Goal: Information Seeking & Learning: Learn about a topic

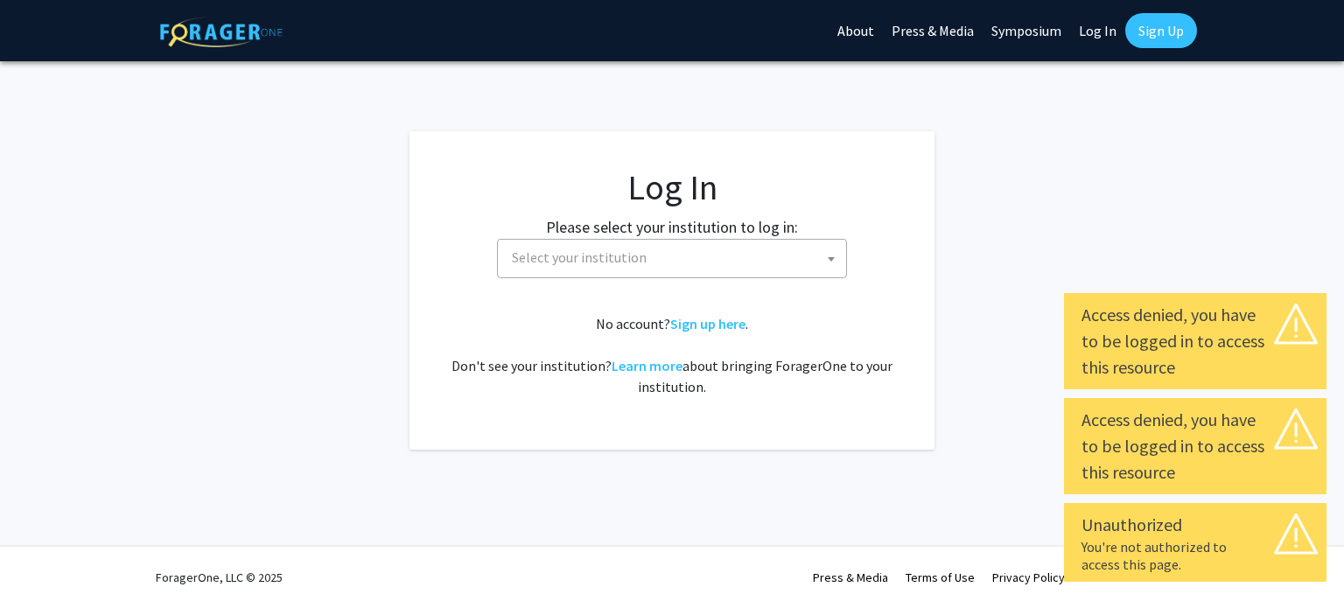
select select
click at [660, 250] on span "Select your institution" at bounding box center [675, 258] width 341 height 36
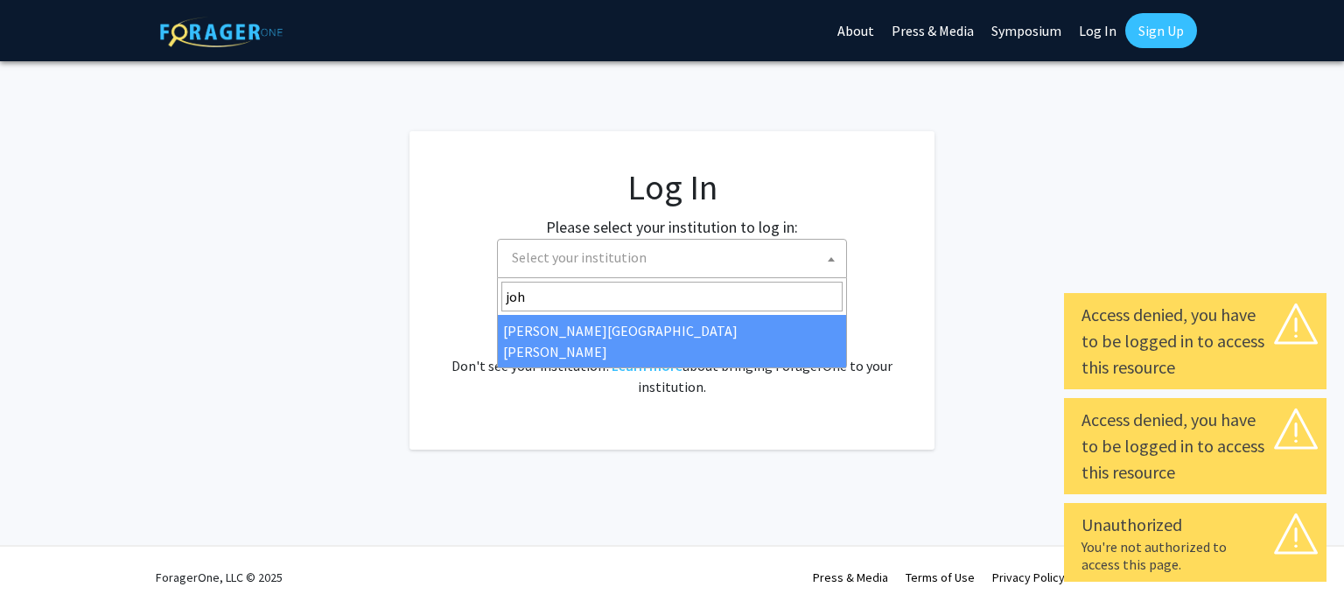
type input "john"
select select "1"
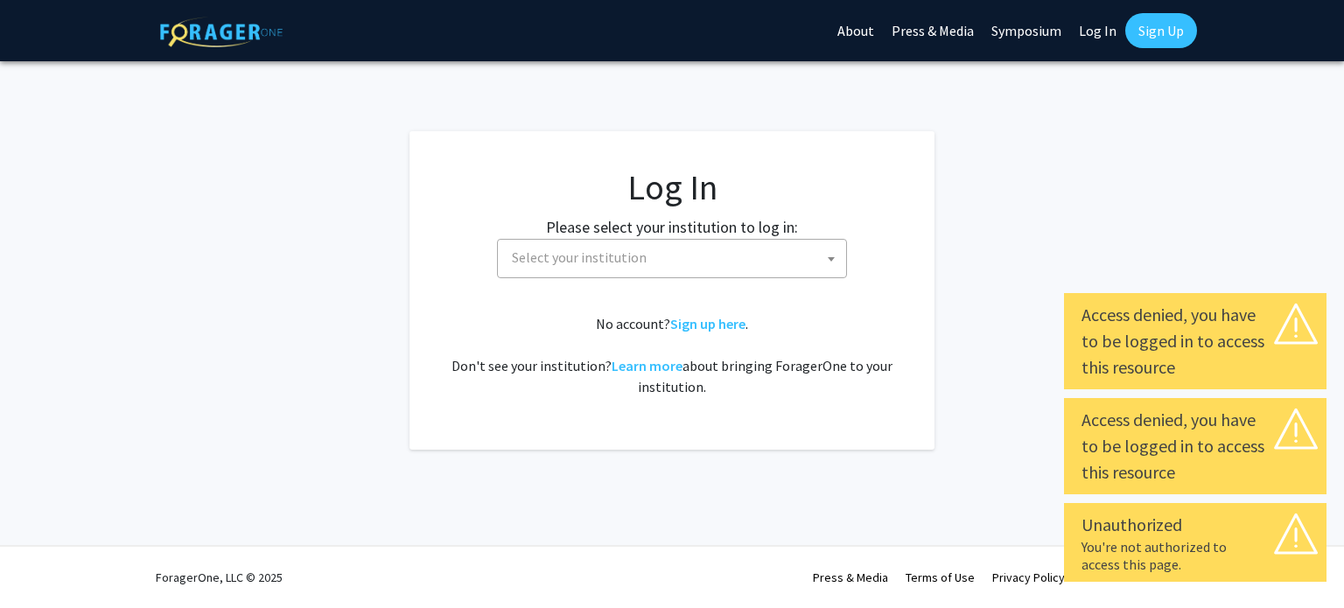
select select
click at [647, 262] on span "Select your institution" at bounding box center [675, 258] width 341 height 36
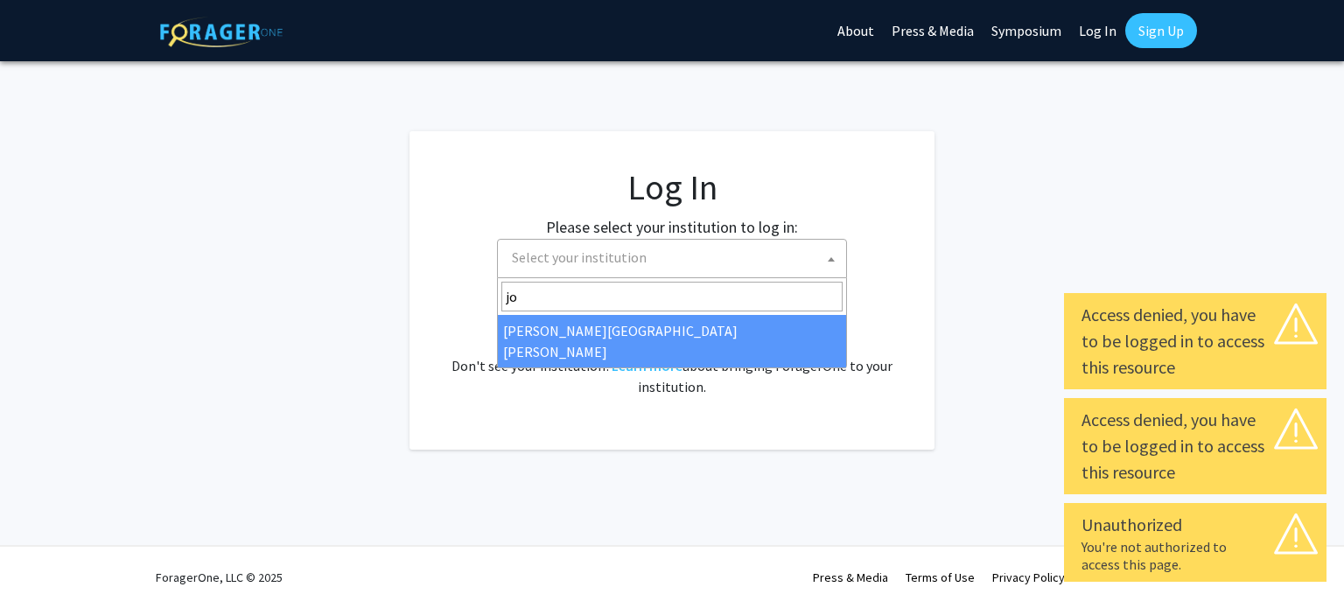
type input "joh"
select select "1"
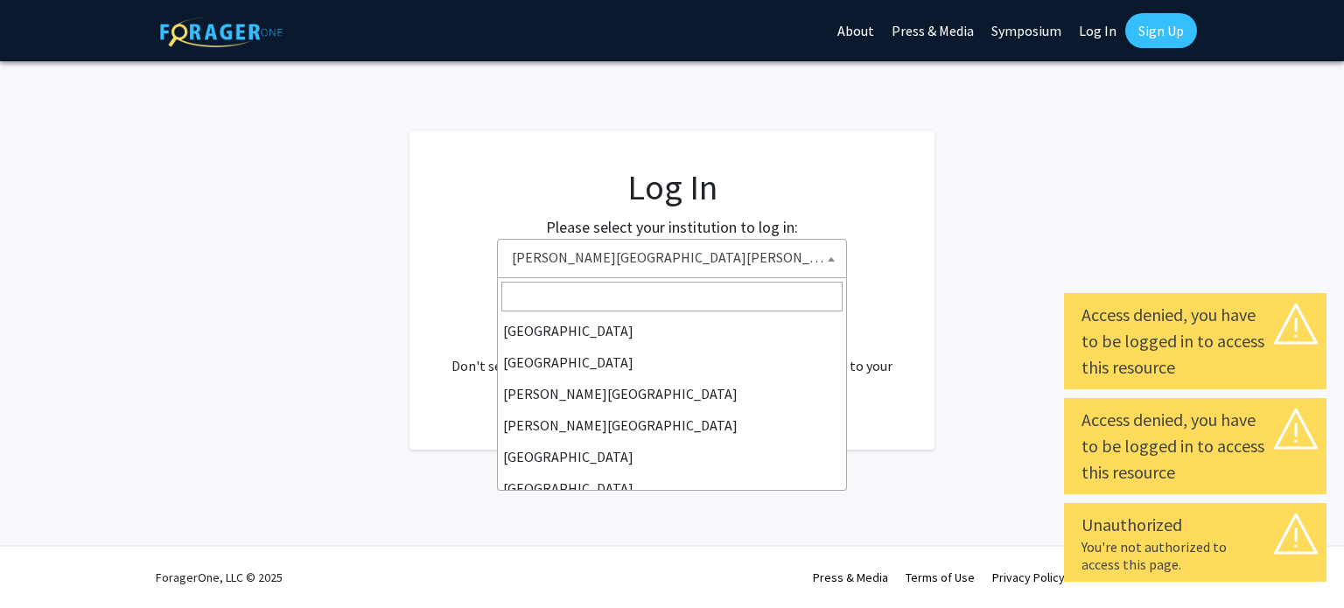
scroll to position [283, 0]
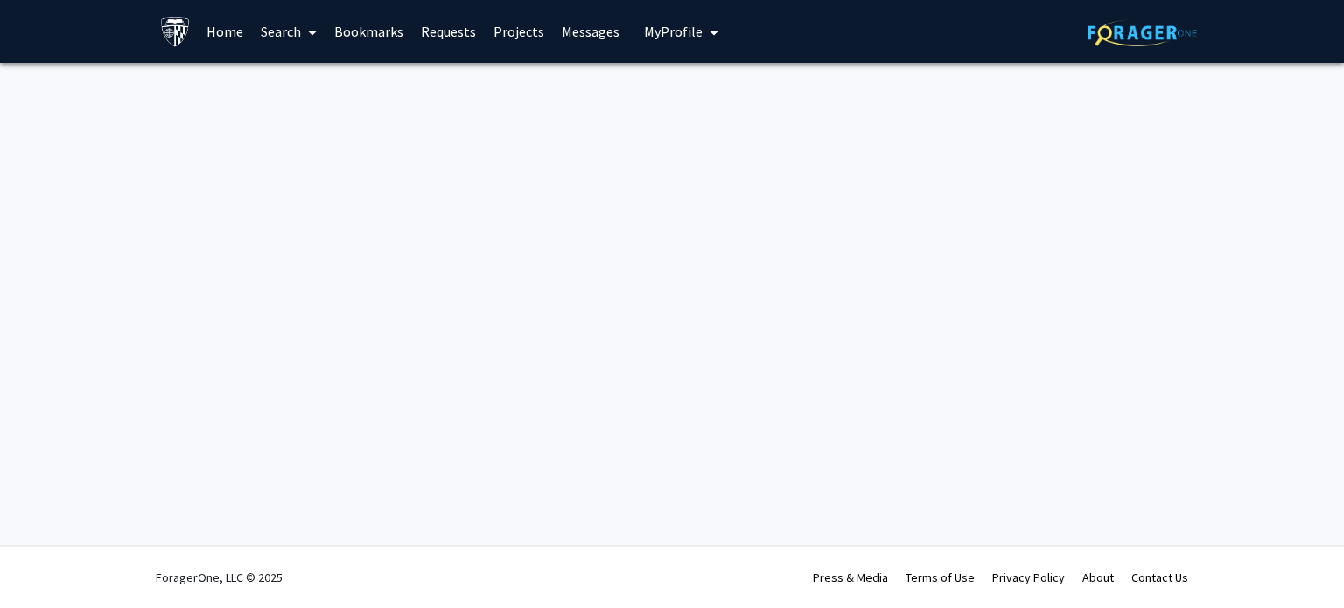
click at [235, 33] on link "Home" at bounding box center [225, 31] width 54 height 61
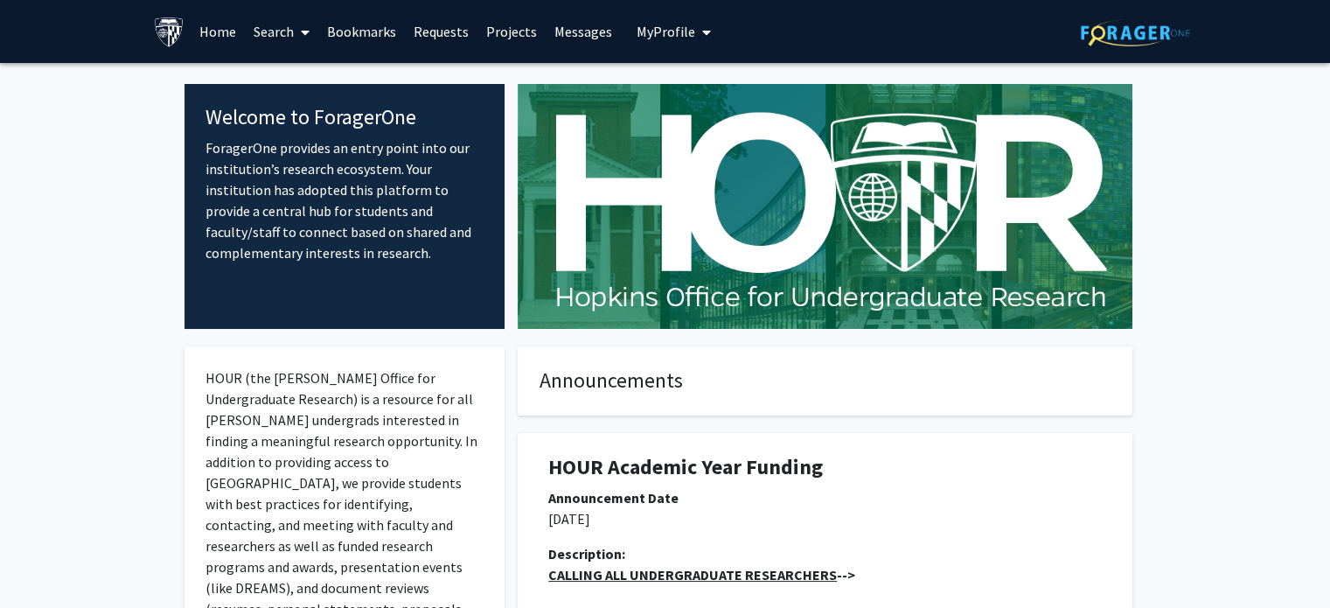
click at [296, 36] on span at bounding box center [302, 32] width 16 height 61
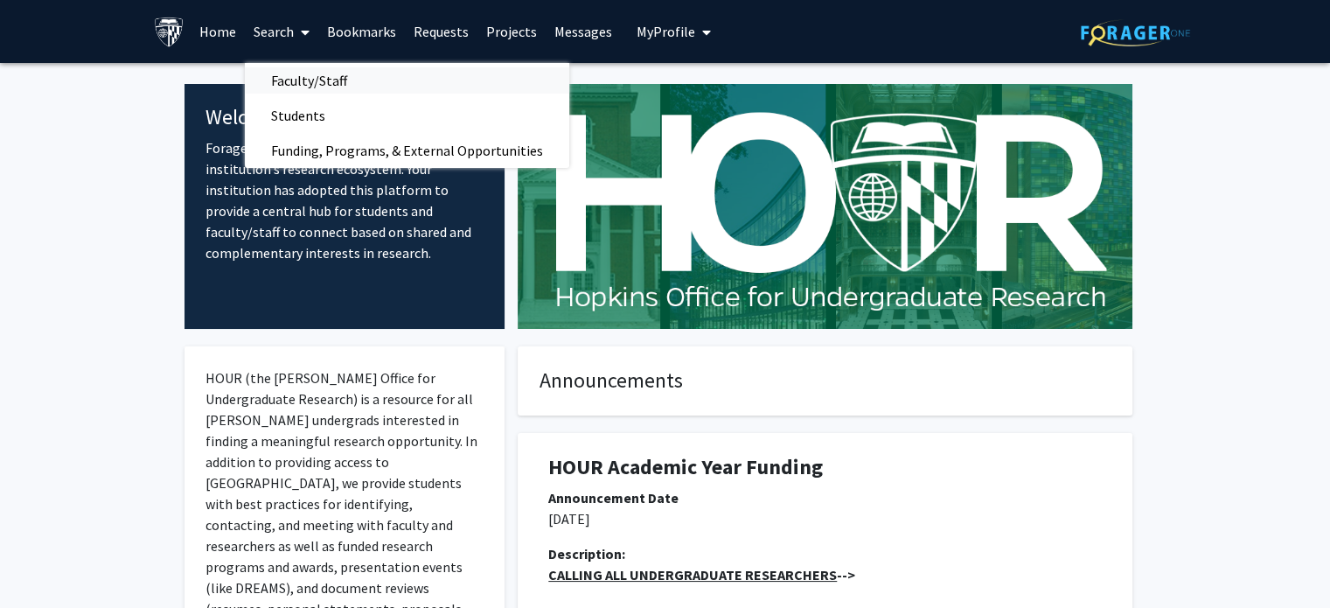
click at [318, 80] on span "Faculty/Staff" at bounding box center [309, 80] width 129 height 35
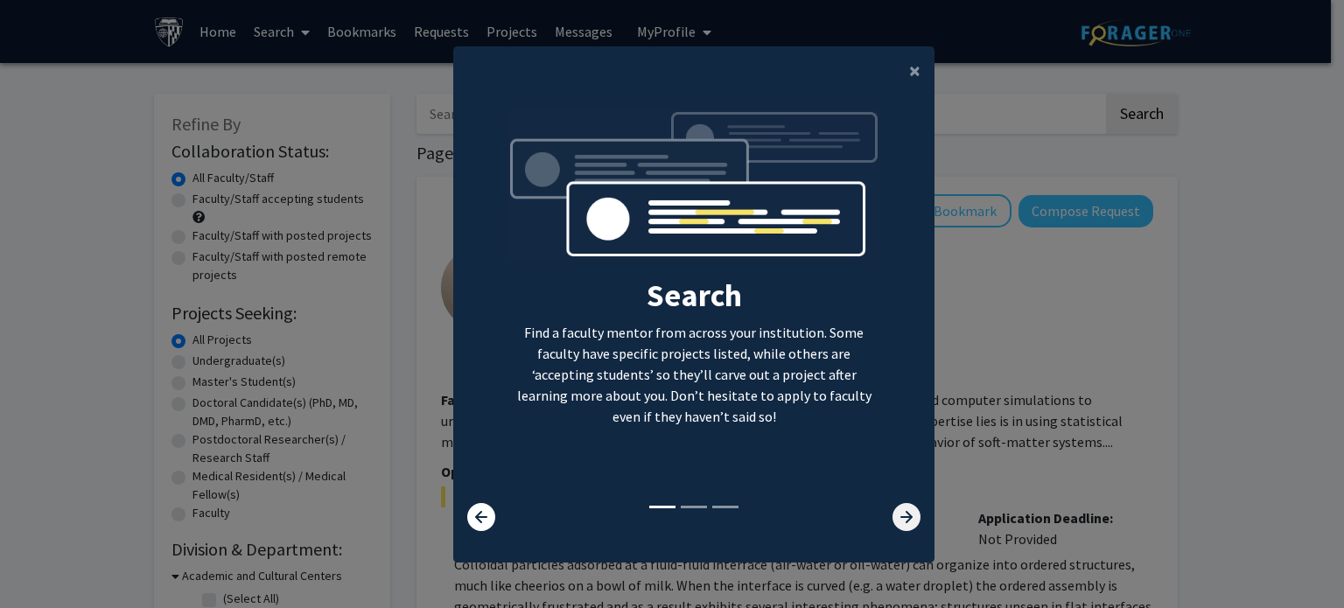
click at [904, 521] on icon at bounding box center [906, 517] width 28 height 28
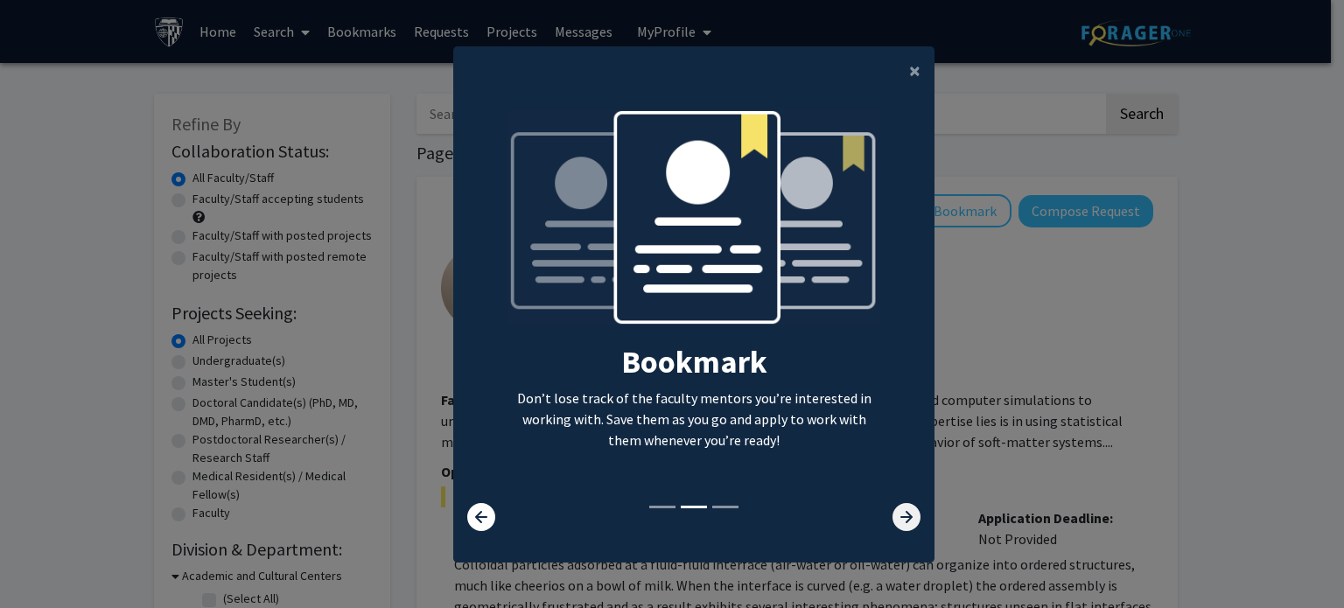
click at [904, 521] on icon at bounding box center [906, 517] width 28 height 28
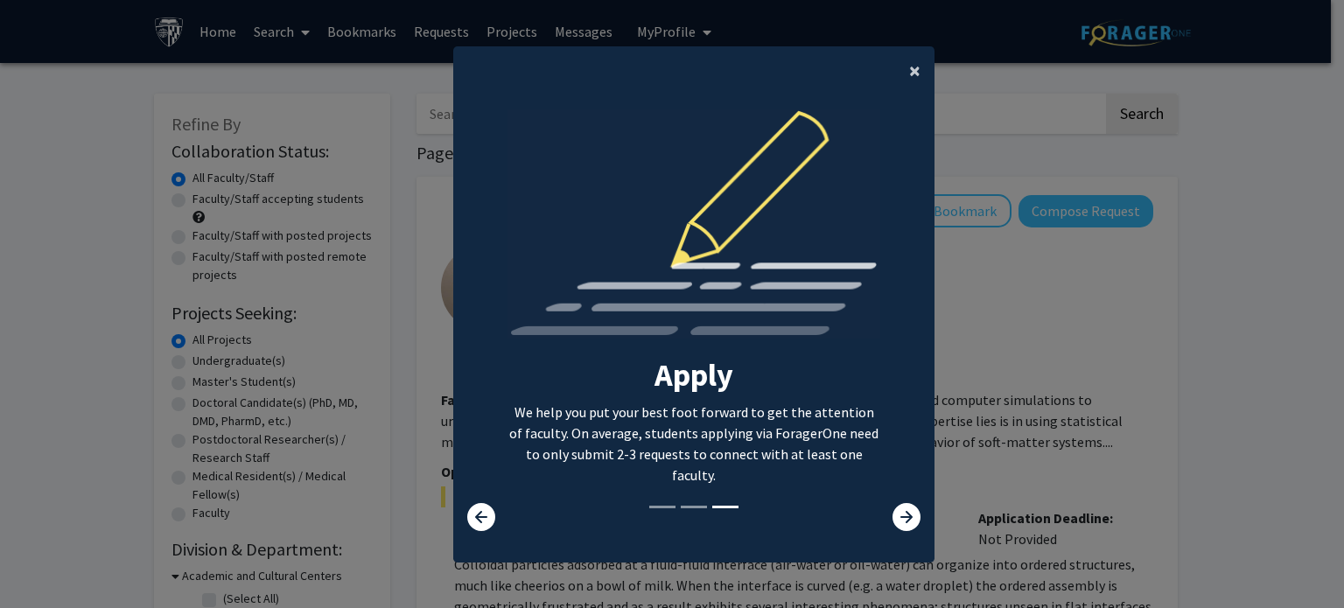
click at [909, 62] on span "×" at bounding box center [914, 70] width 11 height 27
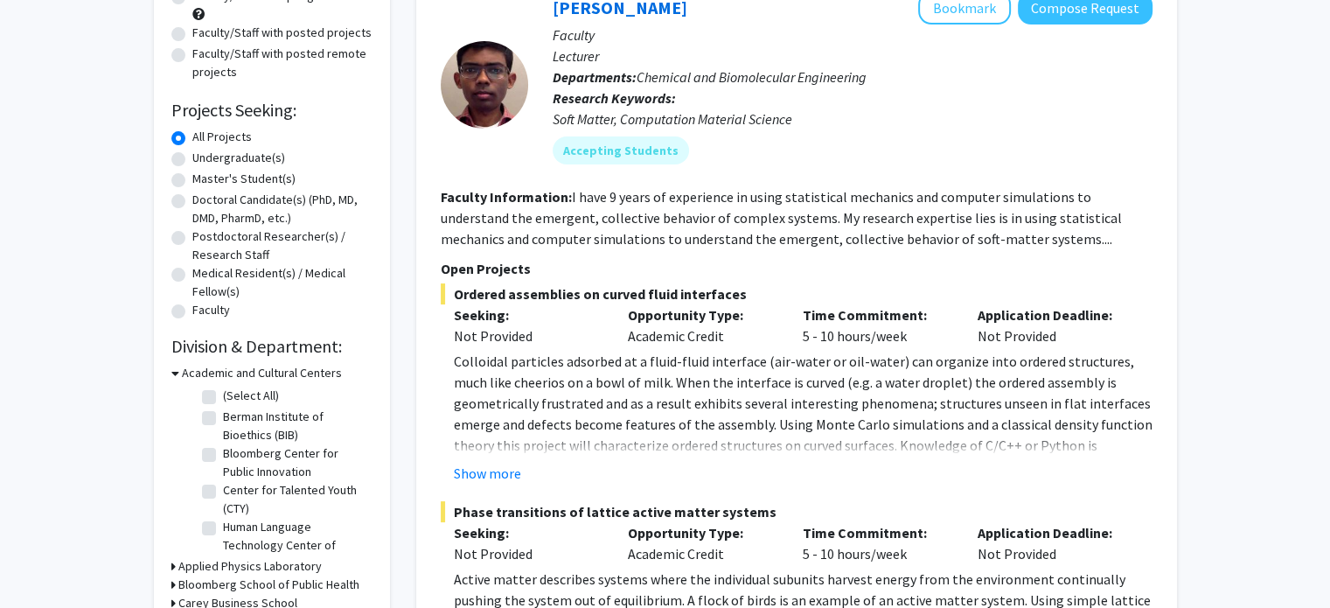
scroll to position [206, 0]
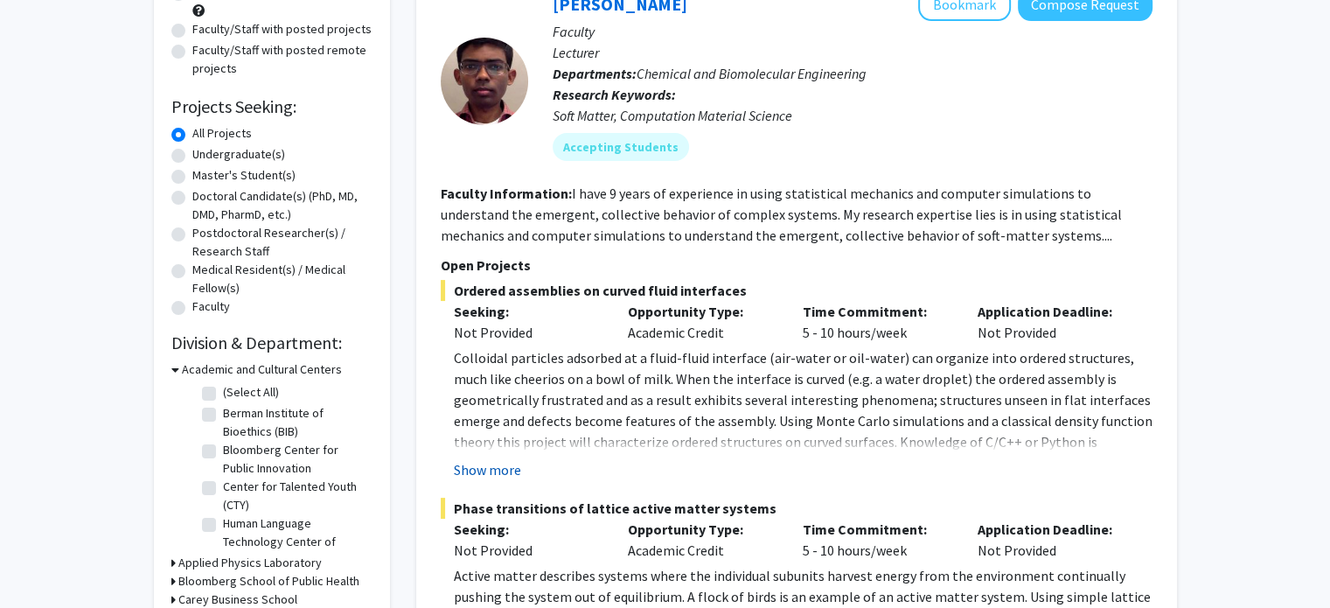
click at [500, 478] on button "Show more" at bounding box center [487, 469] width 67 height 21
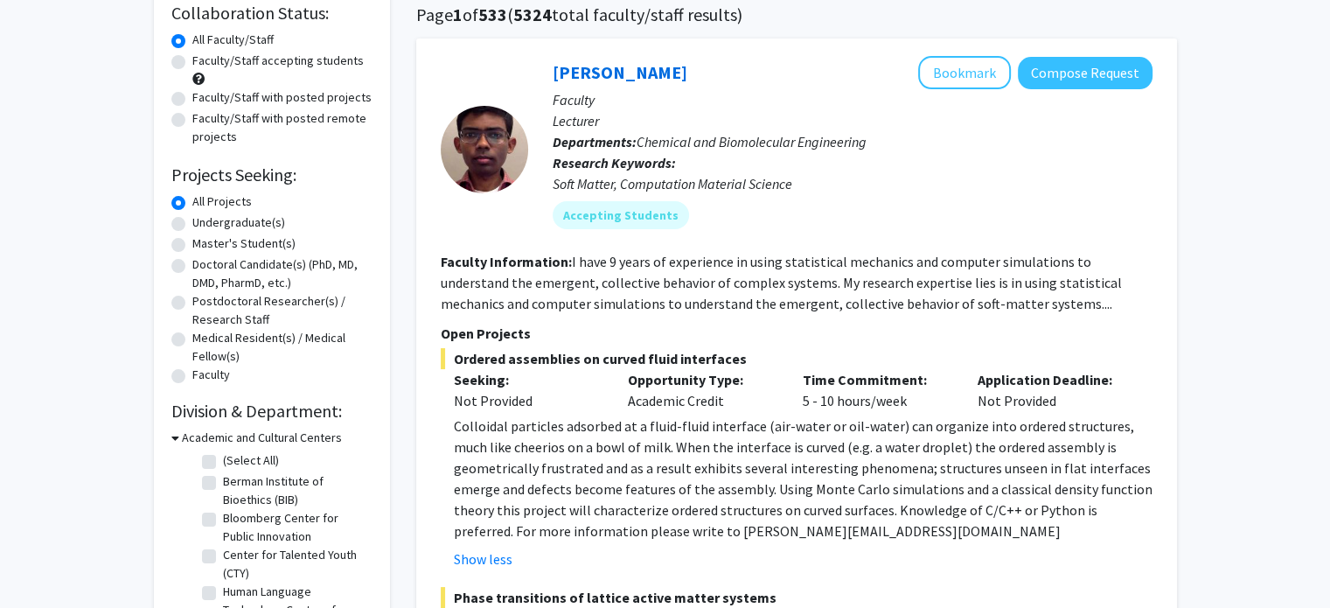
scroll to position [136, 0]
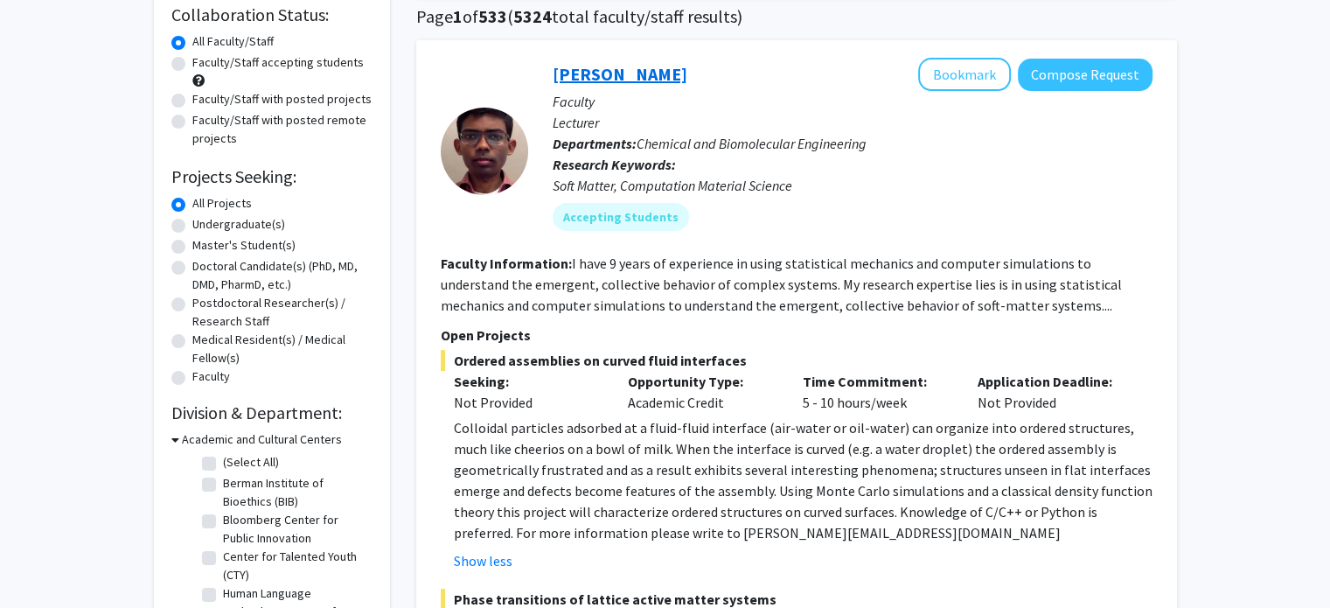
click at [605, 78] on link "[PERSON_NAME]" at bounding box center [620, 74] width 135 height 22
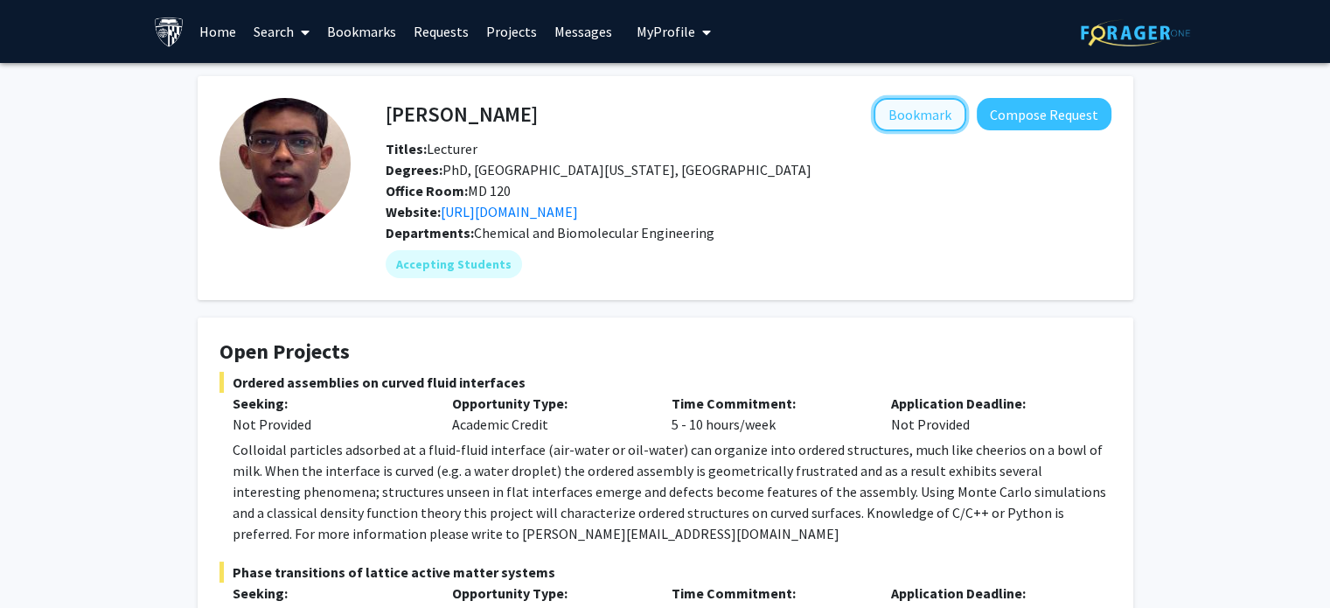
click at [934, 115] on button "Bookmark" at bounding box center [920, 114] width 93 height 33
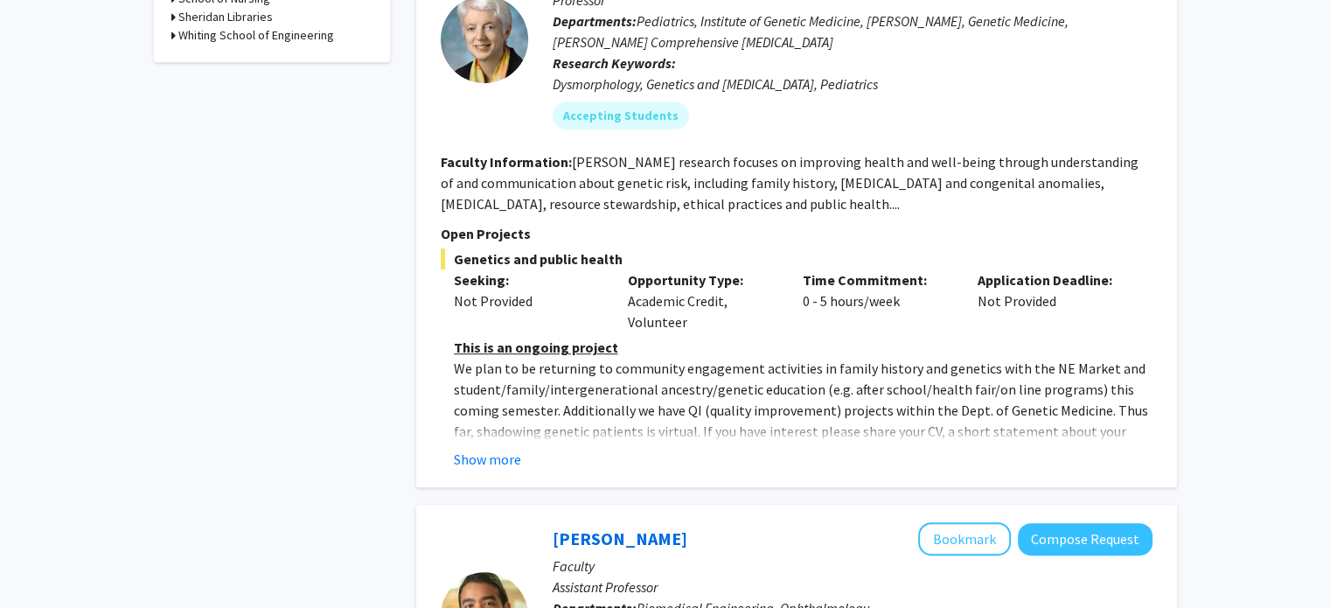
scroll to position [973, 0]
click at [491, 454] on button "Show more" at bounding box center [487, 459] width 67 height 21
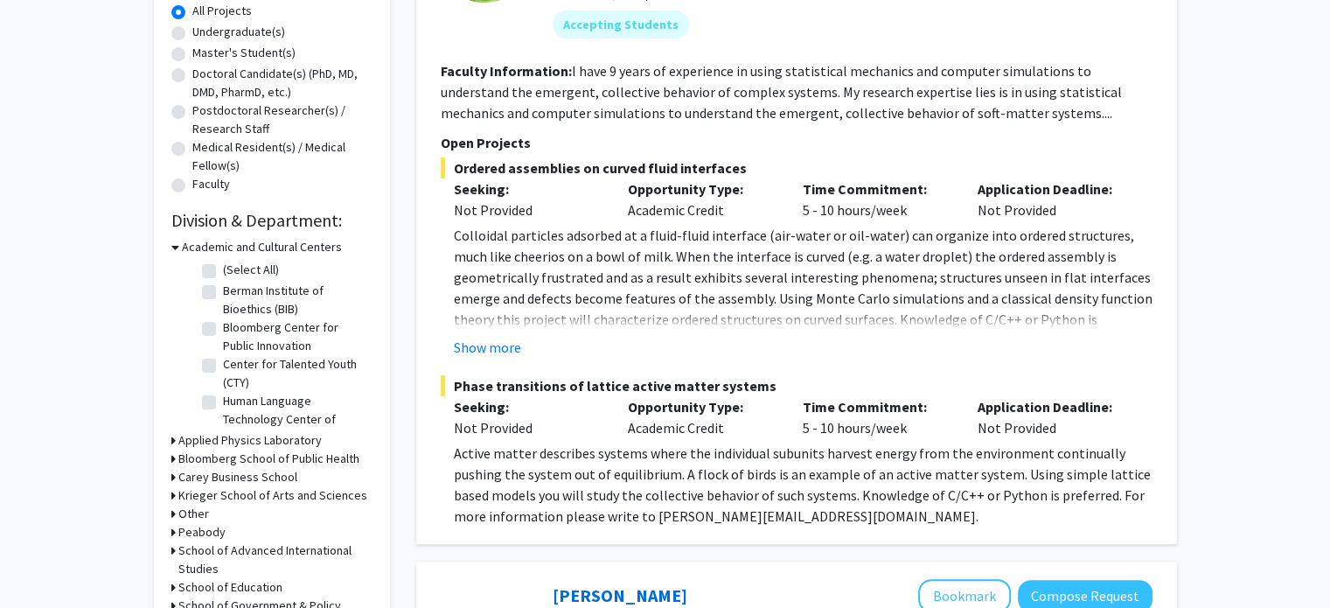
scroll to position [31, 0]
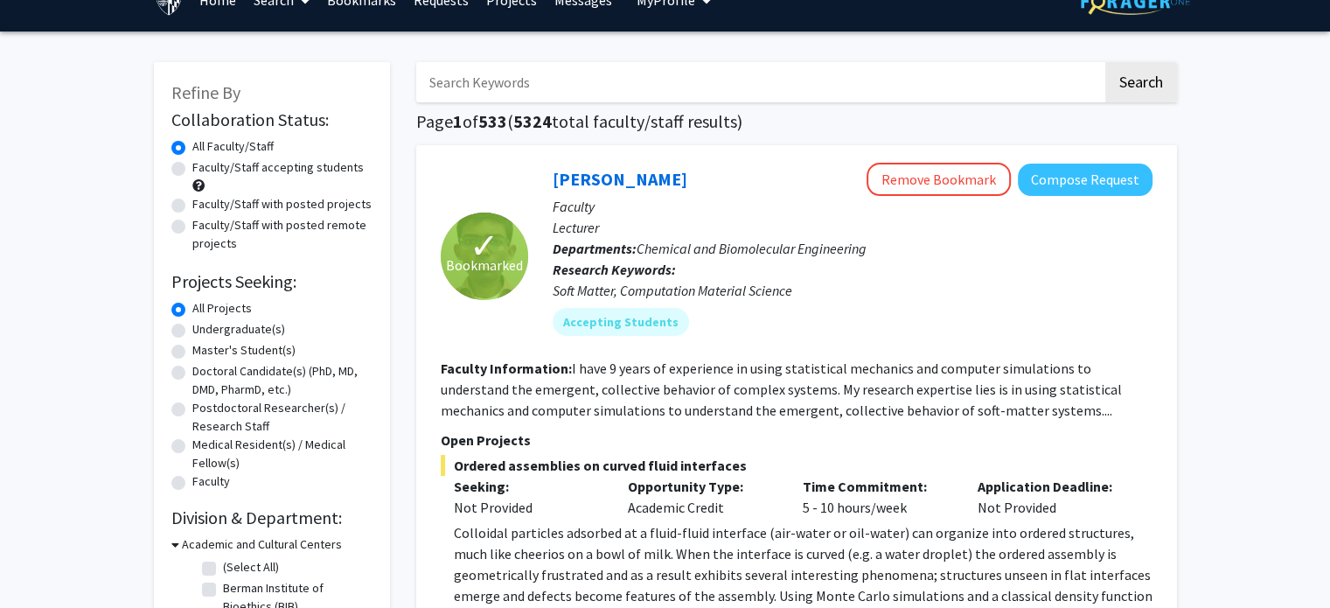
click at [562, 72] on input "Search Keywords" at bounding box center [759, 82] width 687 height 40
type input "p"
click at [1106, 62] on button "Search" at bounding box center [1142, 82] width 72 height 40
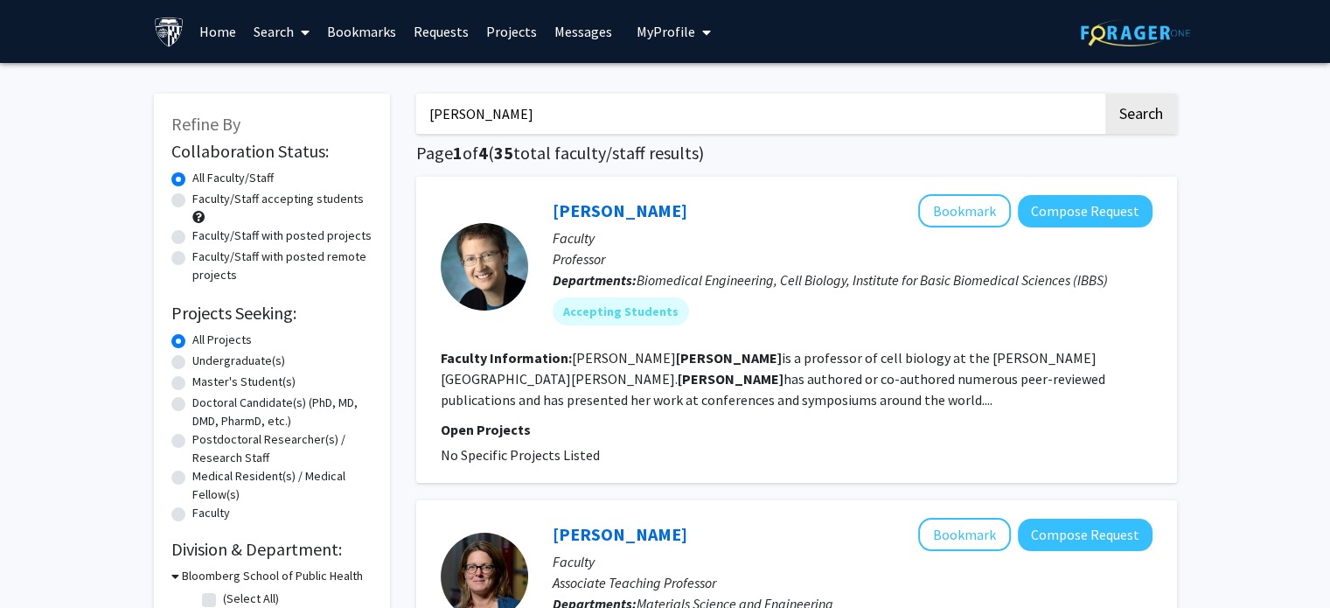
click at [483, 104] on input "[PERSON_NAME]" at bounding box center [759, 114] width 687 height 40
type input "gao"
click at [1106, 94] on button "Search" at bounding box center [1142, 114] width 72 height 40
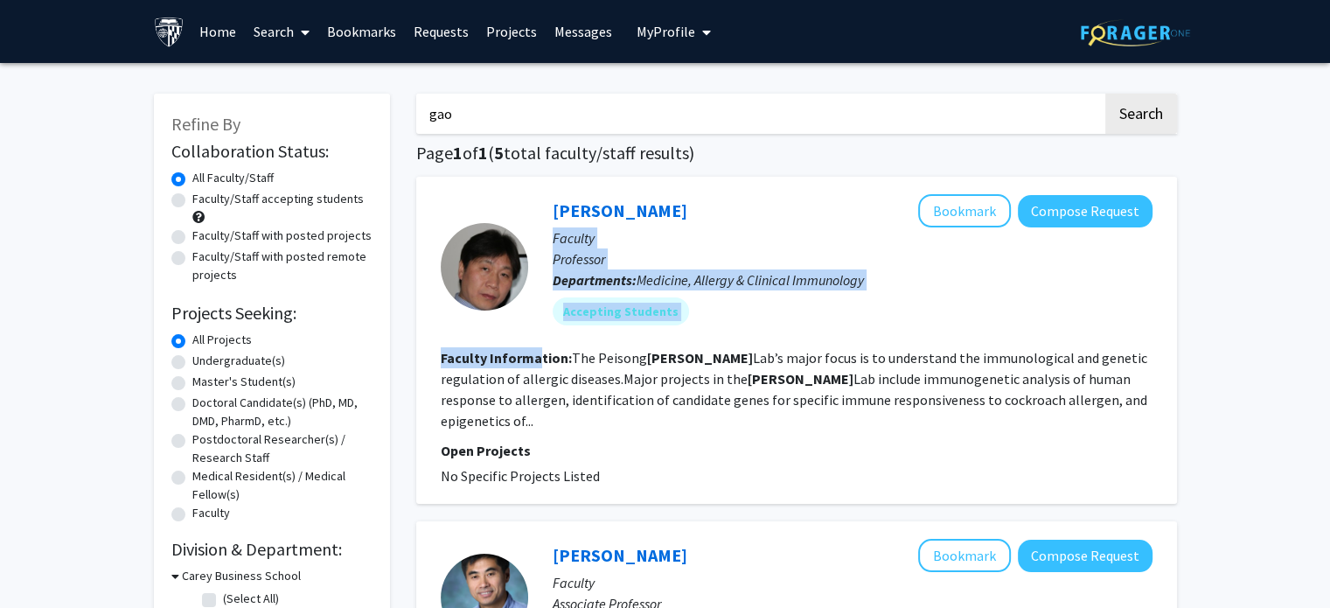
drag, startPoint x: 534, startPoint y: 349, endPoint x: 785, endPoint y: 220, distance: 281.3
click at [785, 220] on fg-search-faculty "[PERSON_NAME] Bookmark Compose Request Faculty Professor Departments: Medicine,…" at bounding box center [797, 340] width 712 height 292
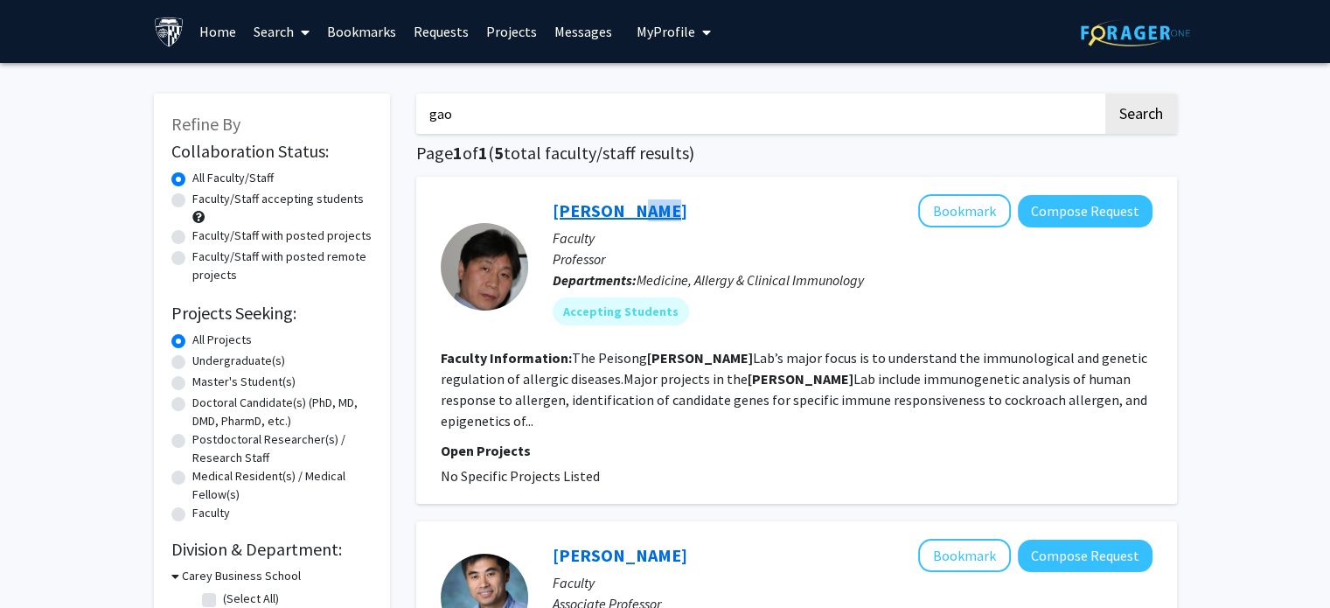
drag, startPoint x: 651, startPoint y: 196, endPoint x: 613, endPoint y: 214, distance: 41.9
click at [613, 214] on div "[PERSON_NAME] Bookmark Compose Request" at bounding box center [853, 210] width 600 height 33
click at [613, 214] on link "[PERSON_NAME]" at bounding box center [620, 210] width 135 height 22
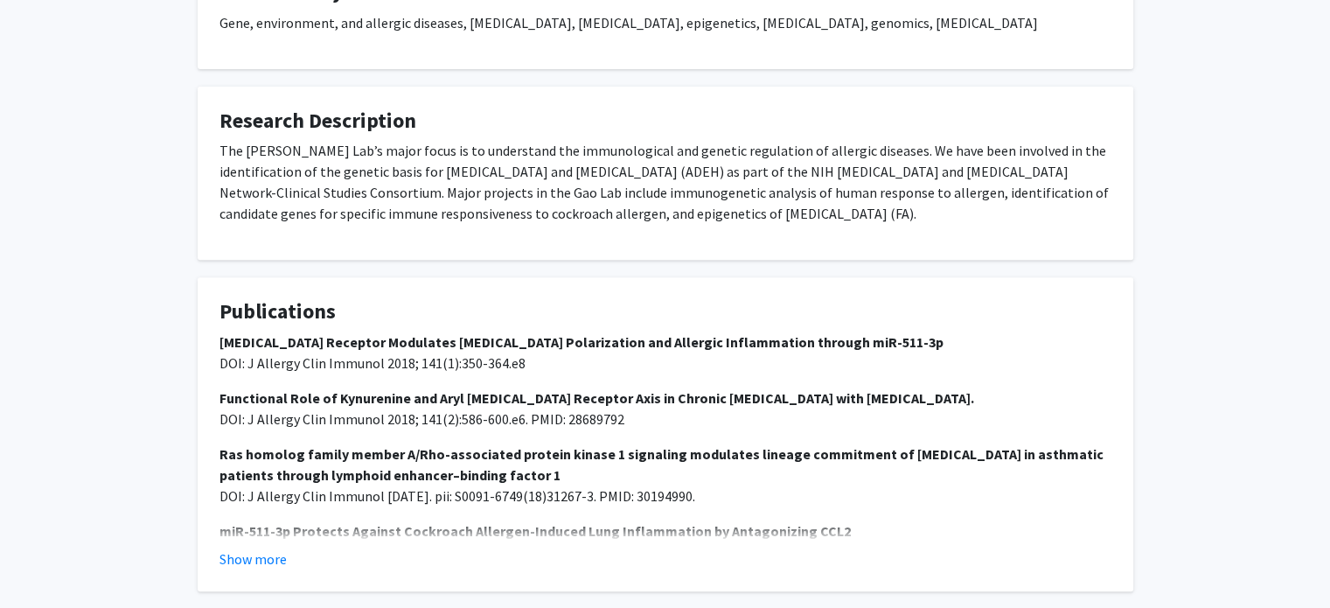
scroll to position [664, 0]
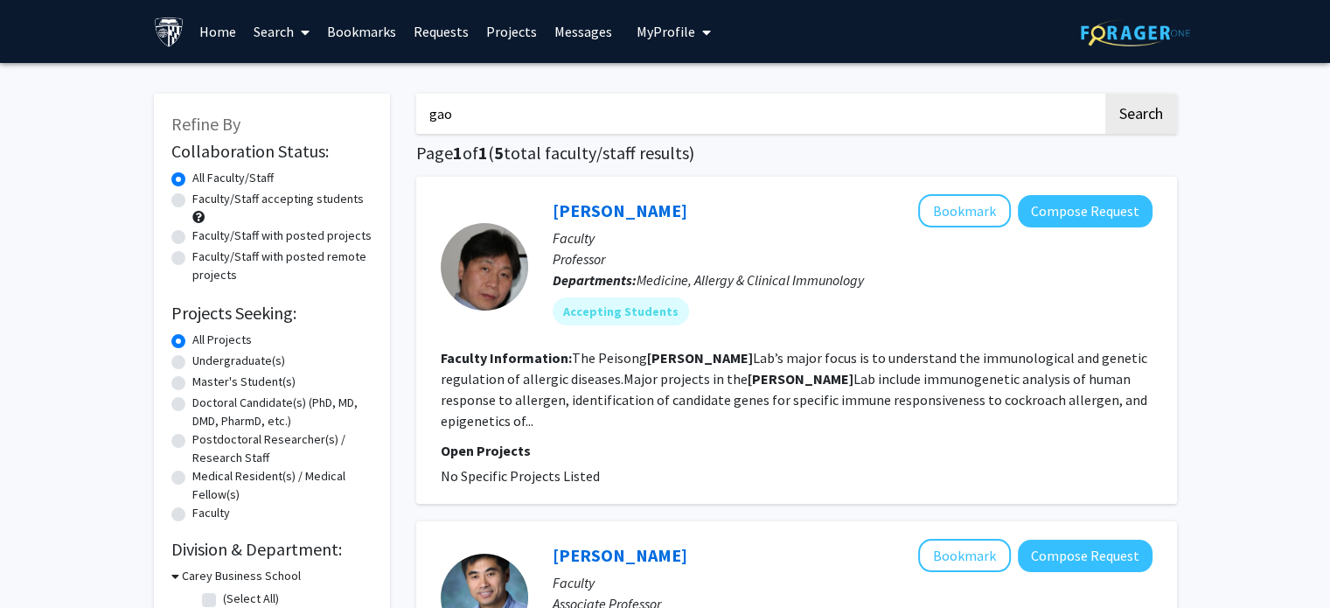
click at [483, 101] on input "gao" at bounding box center [759, 114] width 687 height 40
click at [1106, 94] on button "Search" at bounding box center [1142, 114] width 72 height 40
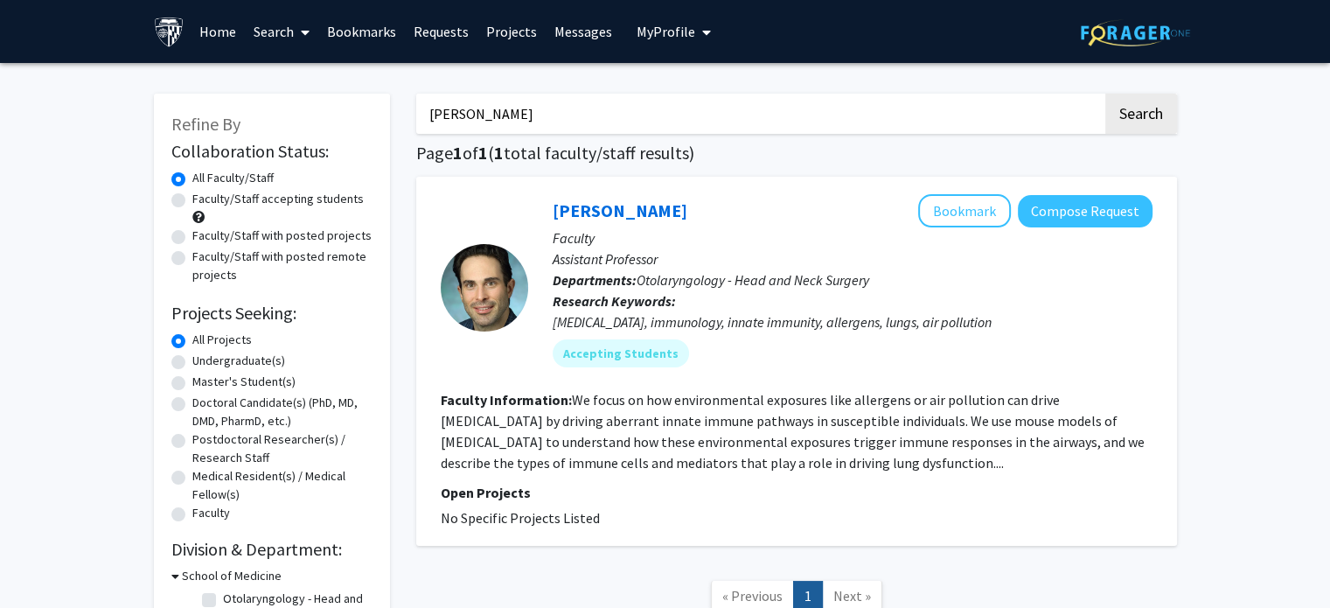
click at [485, 119] on input "[PERSON_NAME]" at bounding box center [759, 114] width 687 height 40
type input "[PERSON_NAME]"
click at [1106, 94] on button "Search" at bounding box center [1142, 114] width 72 height 40
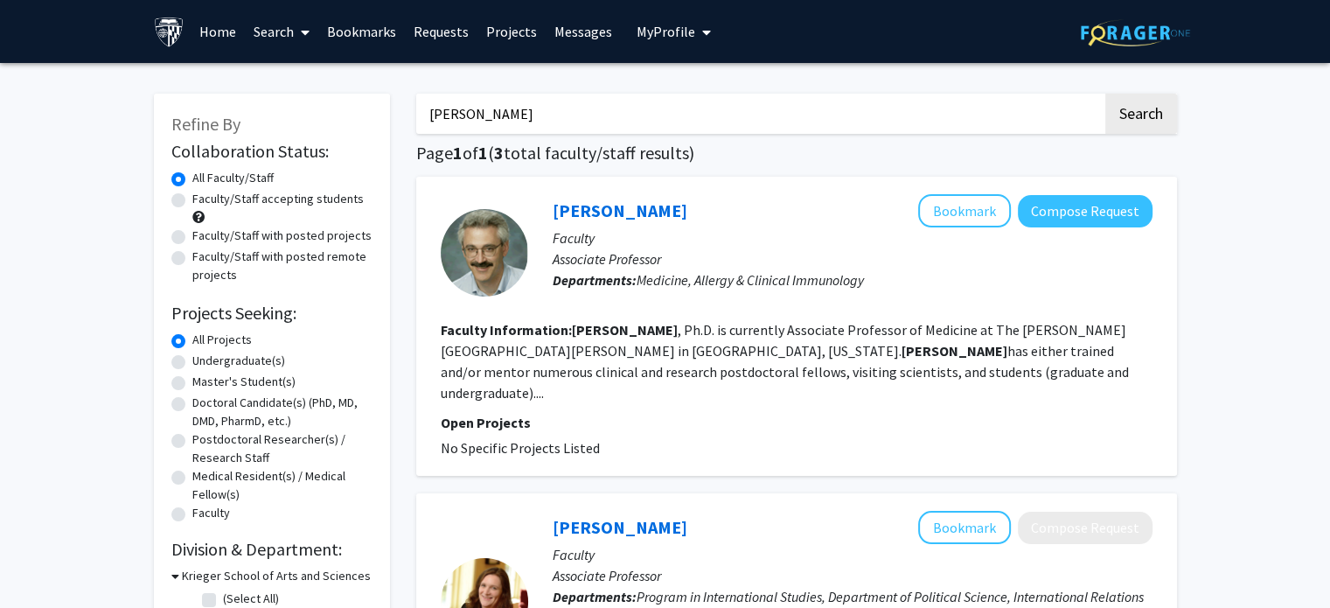
click at [521, 123] on input "[PERSON_NAME]" at bounding box center [759, 114] width 687 height 40
click at [512, 124] on input "Search Keywords" at bounding box center [759, 114] width 687 height 40
type input "paid"
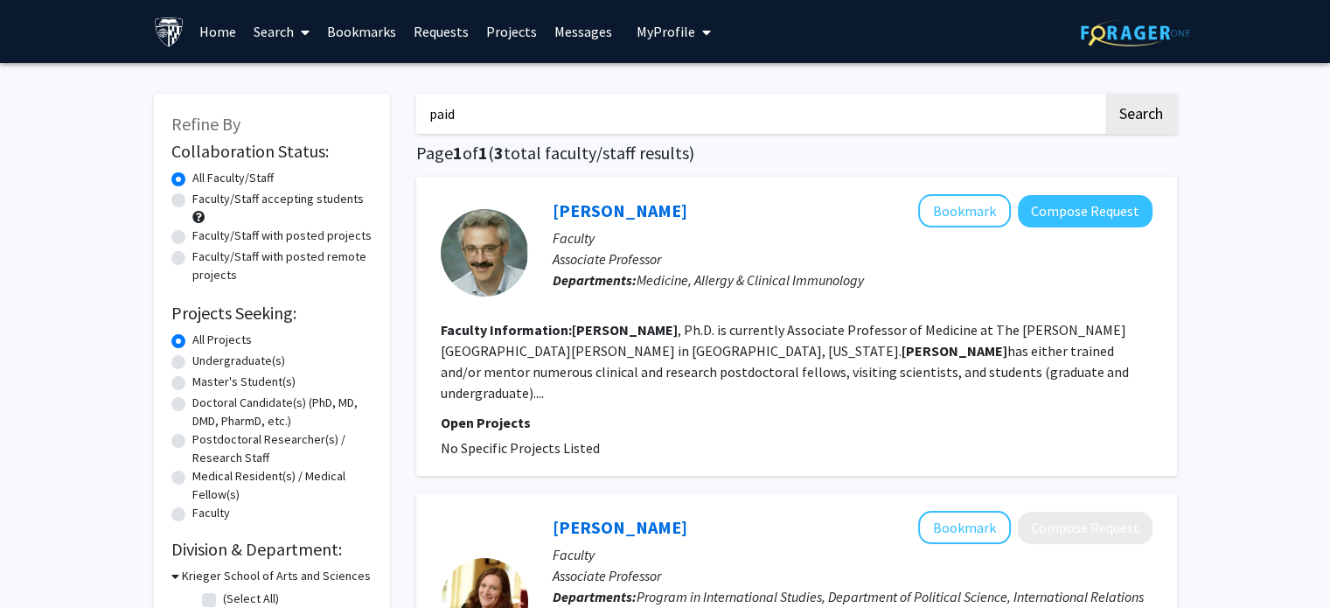
click at [1106, 94] on button "Search" at bounding box center [1142, 114] width 72 height 40
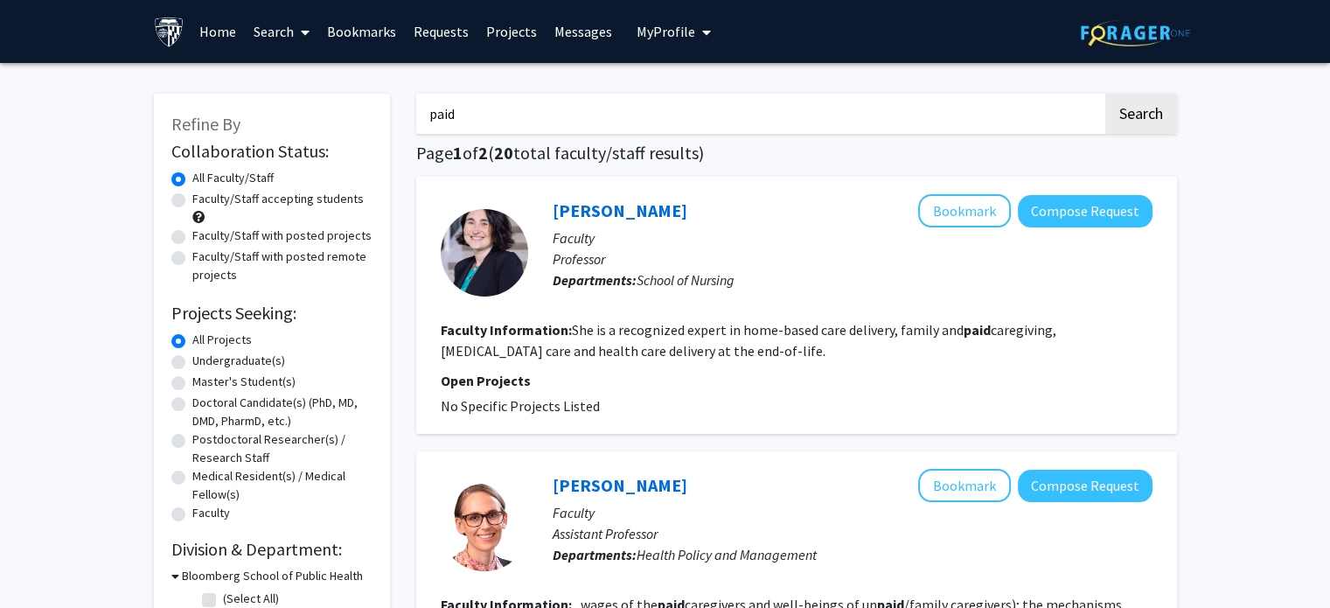
click at [526, 149] on h1 "Page 1 of 2 ( 20 total faculty/staff results)" at bounding box center [796, 153] width 761 height 21
click at [455, 104] on input "paid" at bounding box center [759, 114] width 687 height 40
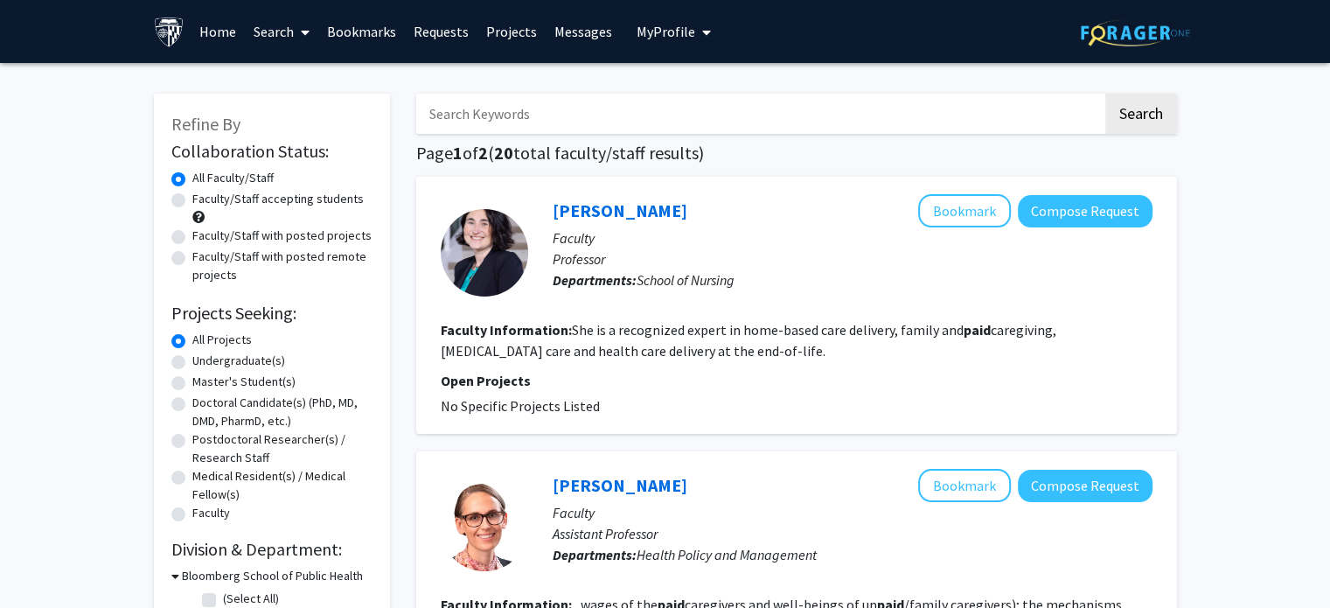
click at [455, 104] on input "Search Keywords" at bounding box center [759, 114] width 687 height 40
click at [1106, 94] on button "Search" at bounding box center [1142, 114] width 72 height 40
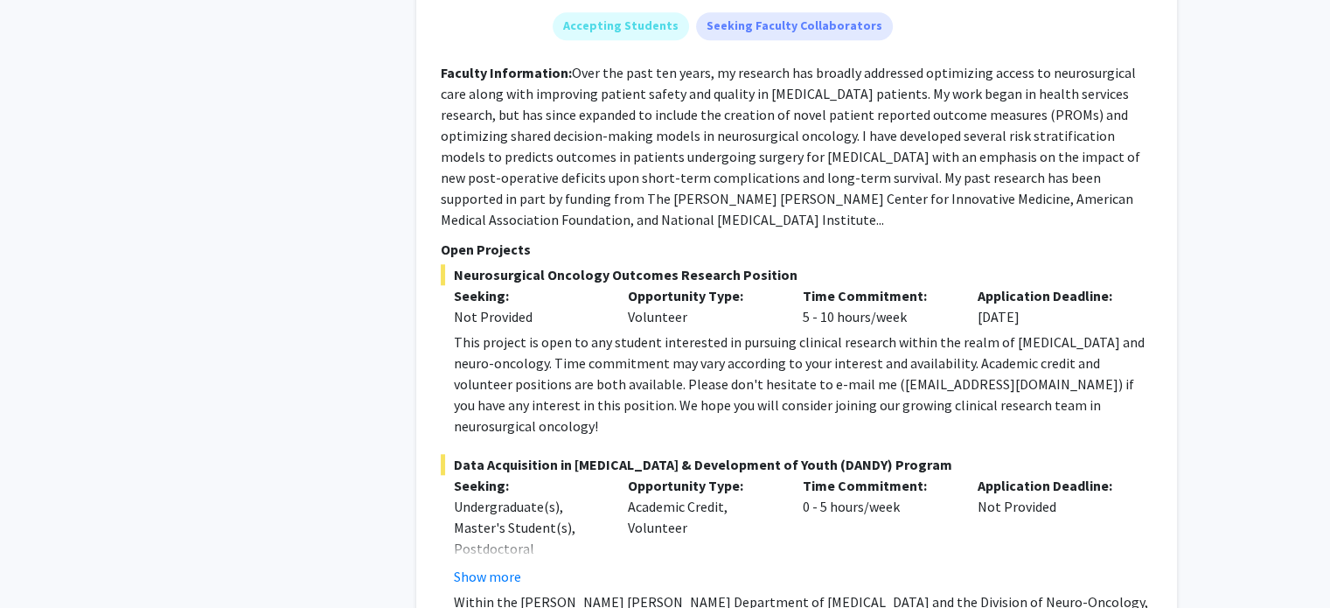
scroll to position [8467, 0]
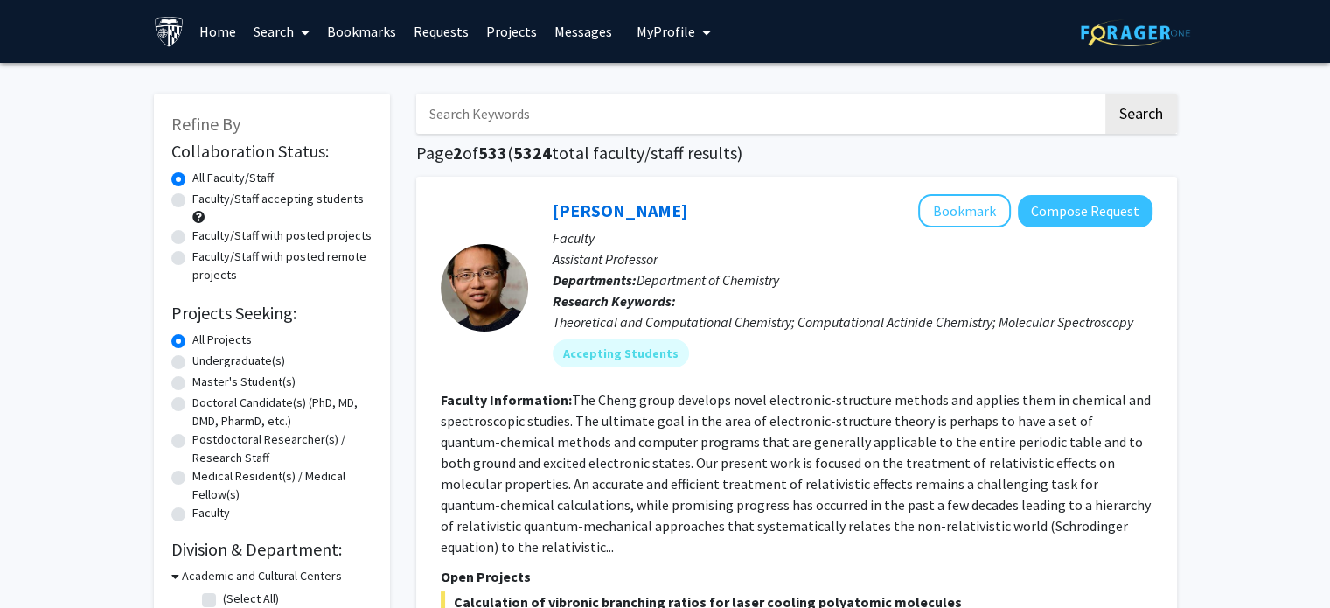
click at [298, 41] on span at bounding box center [302, 32] width 16 height 61
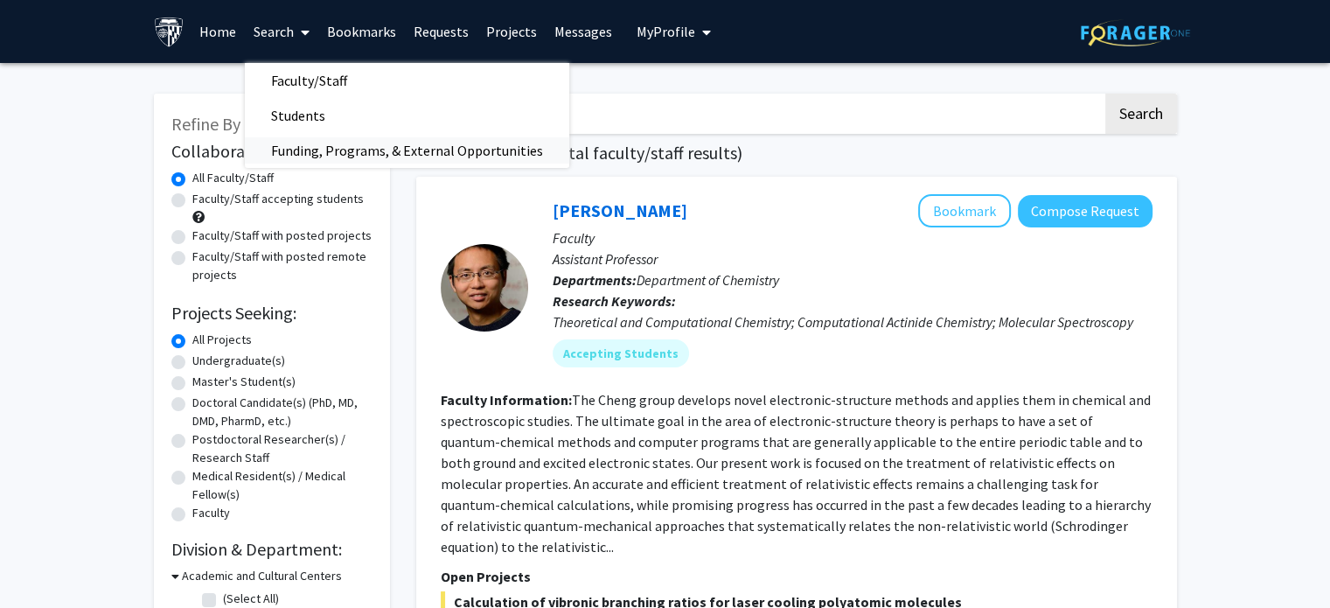
click at [321, 145] on span "Funding, Programs, & External Opportunities" at bounding box center [407, 150] width 325 height 35
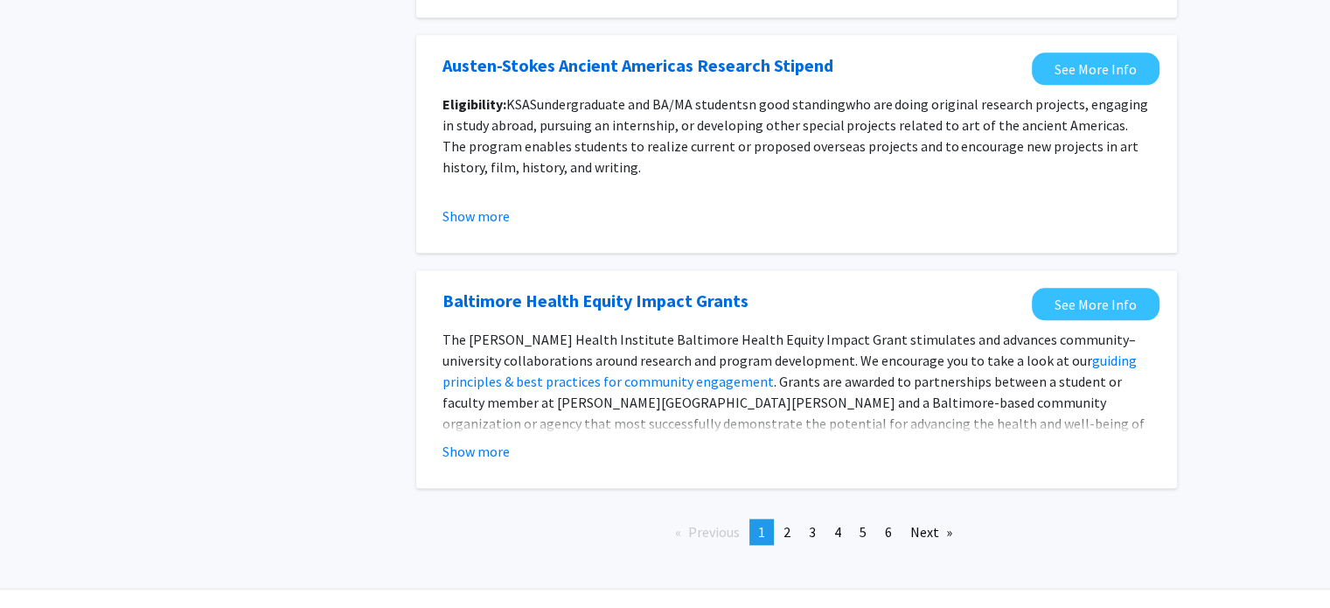
scroll to position [2016, 0]
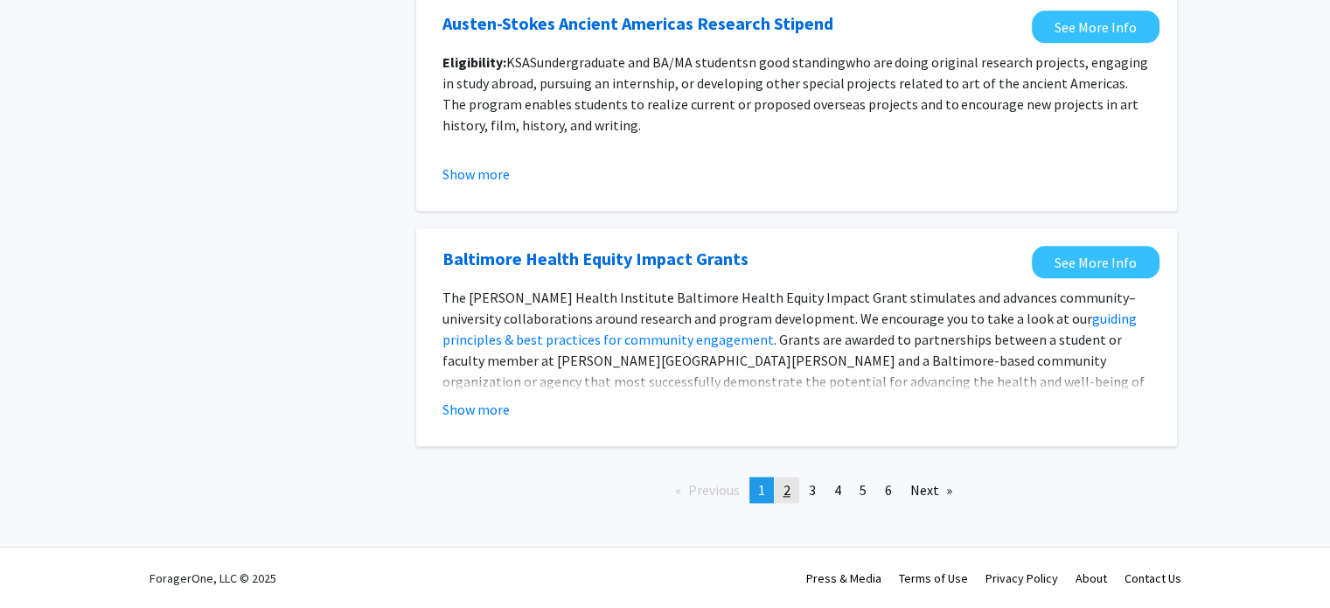
click at [782, 492] on link "page 2" at bounding box center [787, 490] width 24 height 26
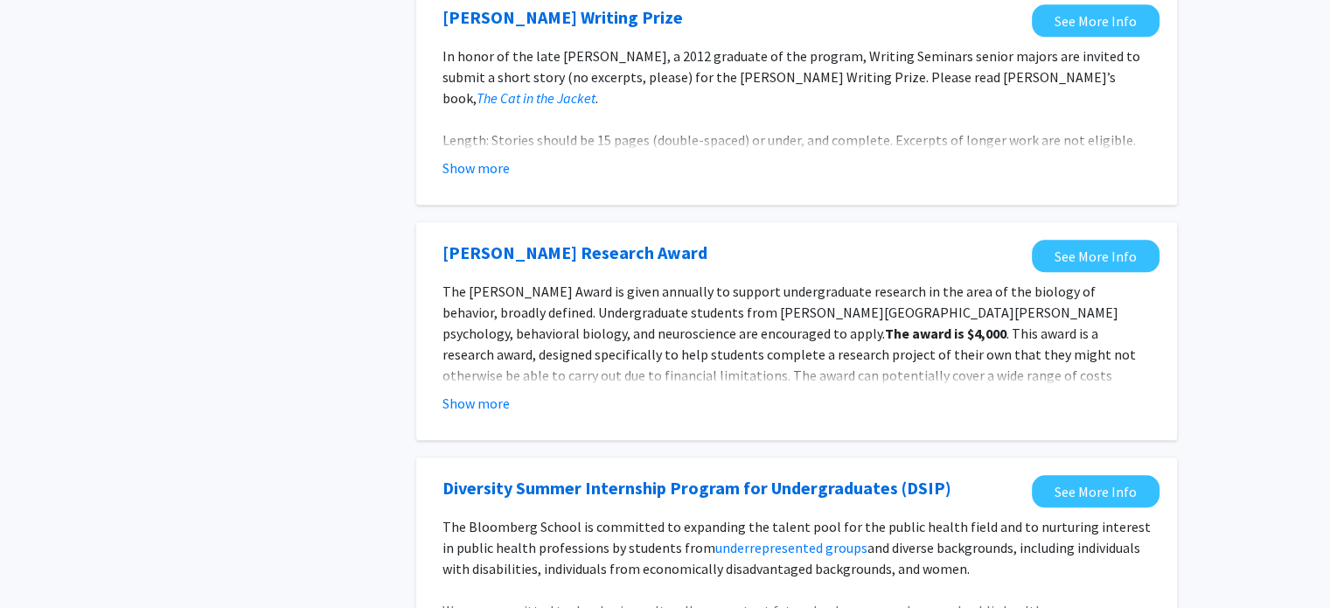
scroll to position [2086, 0]
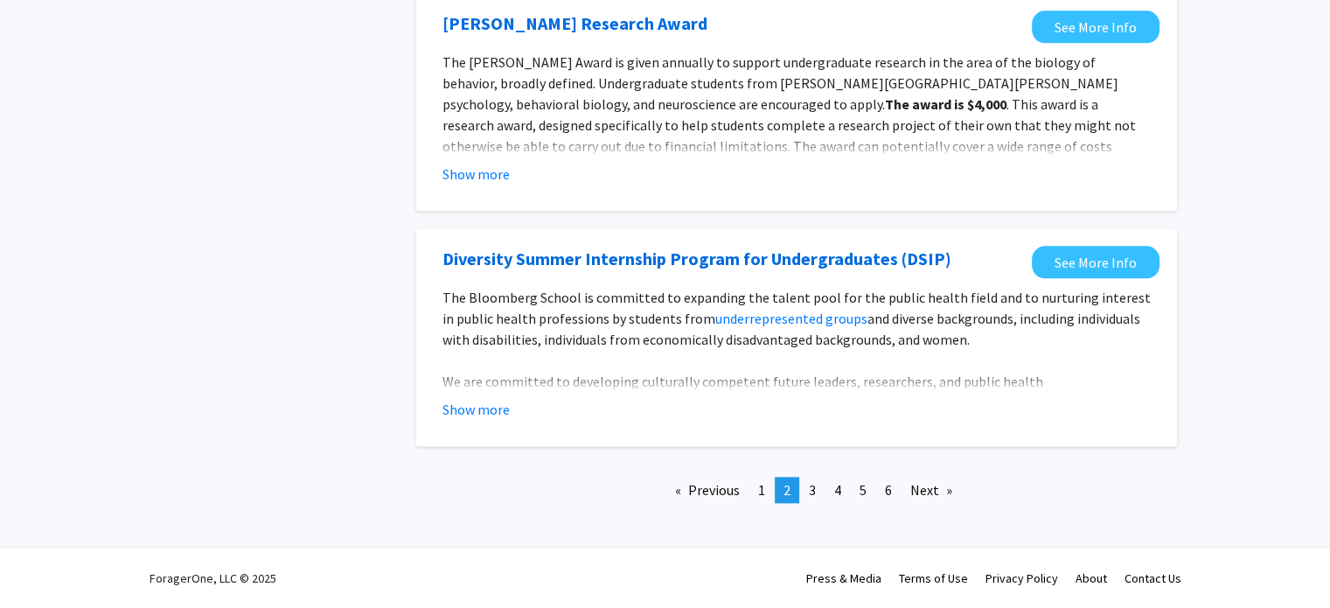
drag, startPoint x: 757, startPoint y: 496, endPoint x: 664, endPoint y: 115, distance: 392.5
click at [757, 496] on link "page 1" at bounding box center [762, 490] width 24 height 26
